Goal: Check status

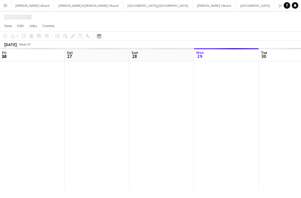
scroll to position [0, 130]
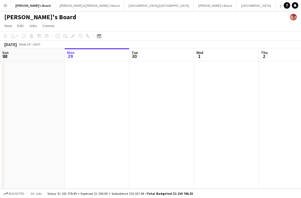
click at [99, 39] on div "Date picker" at bounding box center [99, 36] width 7 height 7
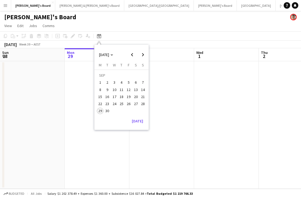
click at [145, 54] on span "Next month" at bounding box center [143, 54] width 11 height 11
click at [124, 89] on span "9" at bounding box center [121, 89] width 7 height 7
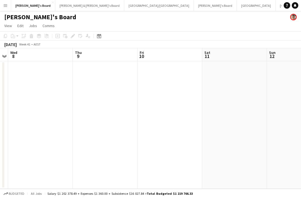
click at [237, 6] on button "Melbourne Close" at bounding box center [256, 5] width 39 height 11
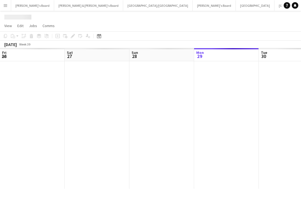
click at [236, 8] on button "Melbourne Close" at bounding box center [255, 5] width 39 height 11
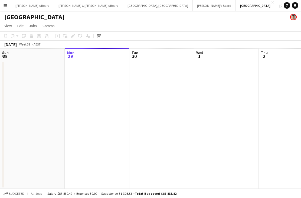
click at [236, 8] on button "Melbourne Close" at bounding box center [255, 5] width 39 height 11
click at [102, 38] on div "Date picker" at bounding box center [99, 36] width 7 height 7
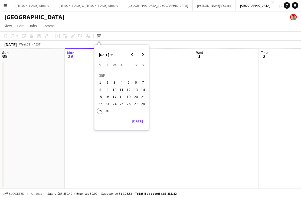
click at [143, 56] on span "Next month" at bounding box center [143, 54] width 11 height 11
click at [122, 90] on span "9" at bounding box center [121, 89] width 7 height 7
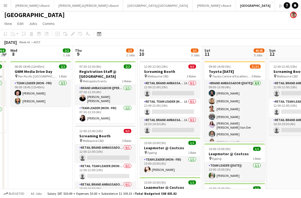
scroll to position [2, 0]
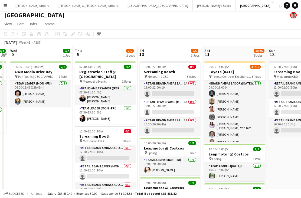
click at [189, 107] on app-card-role "RETAIL Team Leader (Mon - Fri) 1A 0/1 12:00-22:00 (10h) single-neutral-actions" at bounding box center [170, 108] width 61 height 18
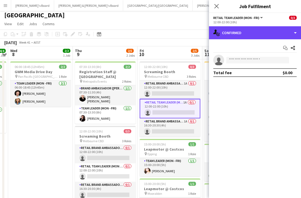
click at [272, 33] on div "single-neutral-actions-check-2 Confirmed" at bounding box center [255, 32] width 92 height 13
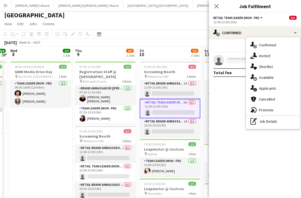
click at [278, 89] on div "single-neutral-actions-information Applicants" at bounding box center [273, 88] width 54 height 11
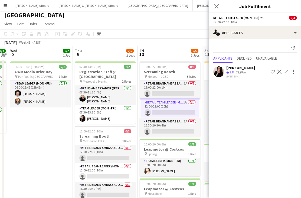
click at [215, 6] on icon "Close pop-in" at bounding box center [217, 6] width 4 height 4
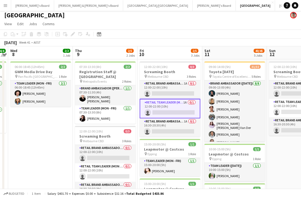
scroll to position [0, 0]
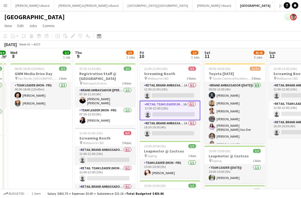
click at [175, 127] on app-card-role "RETAIL Brand Ambassador (Mon - Fri) 1A 0/1 16:30-20:30 (4h) single-neutral-acti…" at bounding box center [170, 129] width 61 height 18
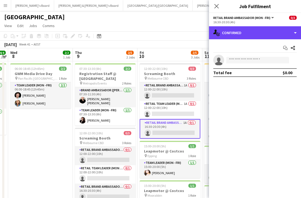
click at [273, 33] on div "single-neutral-actions-check-2 Confirmed" at bounding box center [255, 32] width 92 height 13
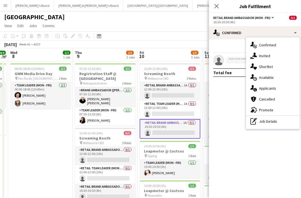
click at [282, 91] on div "single-neutral-actions-information Applicants" at bounding box center [273, 88] width 54 height 11
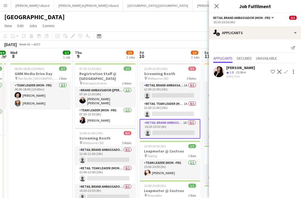
click at [218, 7] on icon "Close pop-in" at bounding box center [217, 6] width 4 height 4
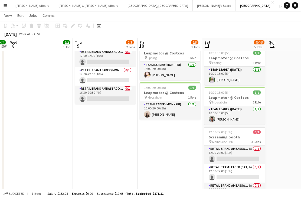
scroll to position [97, 0]
